Goal: Task Accomplishment & Management: Manage account settings

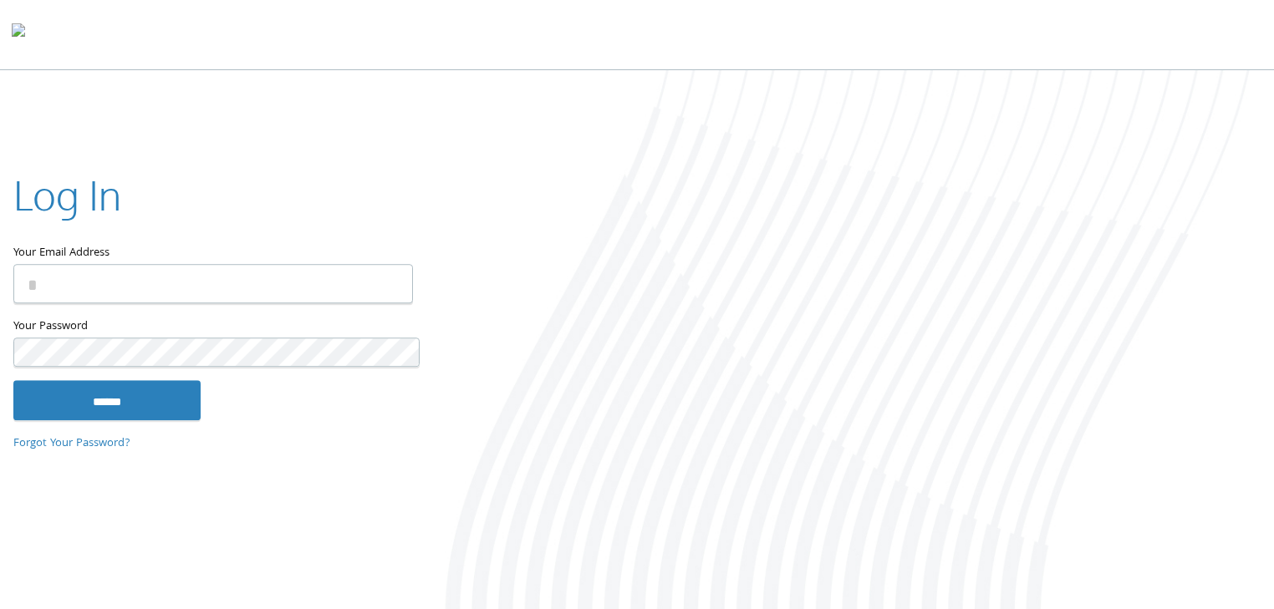
click at [394, 258] on keeper-lock "Open Keeper Popup" at bounding box center [396, 248] width 20 height 20
type input "**********"
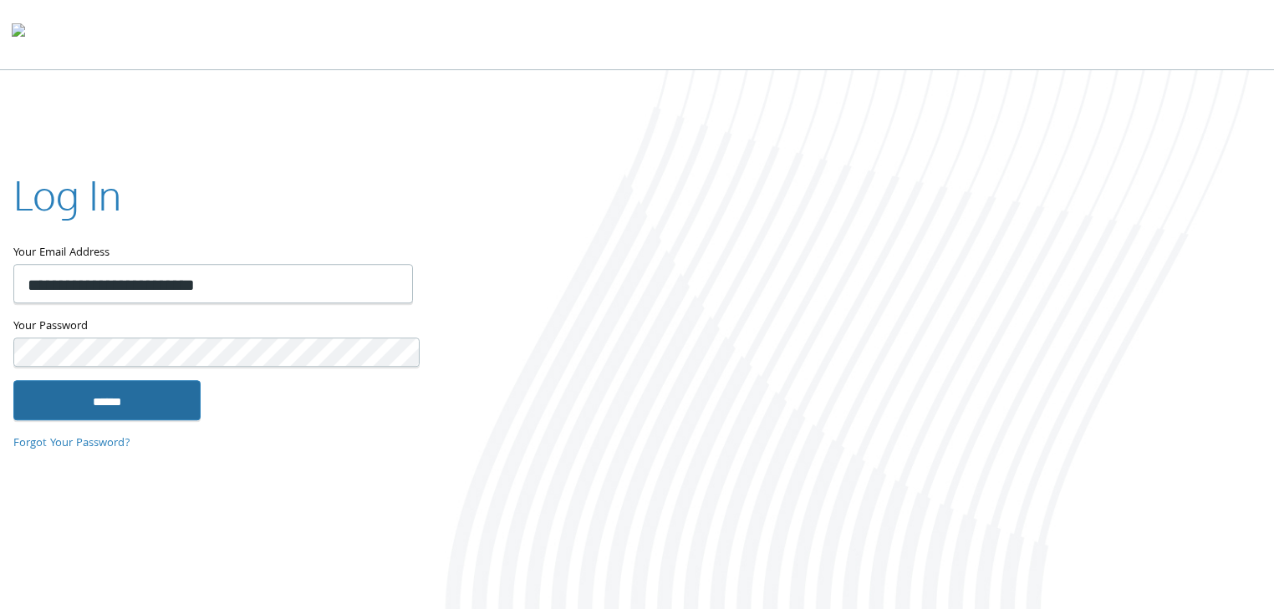
click at [161, 396] on input "******" at bounding box center [106, 400] width 187 height 40
